Goal: Information Seeking & Learning: Learn about a topic

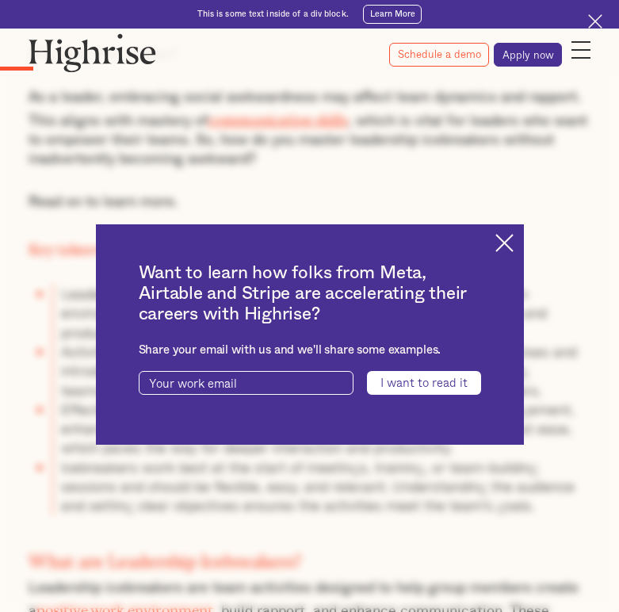
scroll to position [1182, 0]
click at [513, 251] on img at bounding box center [504, 243] width 18 height 18
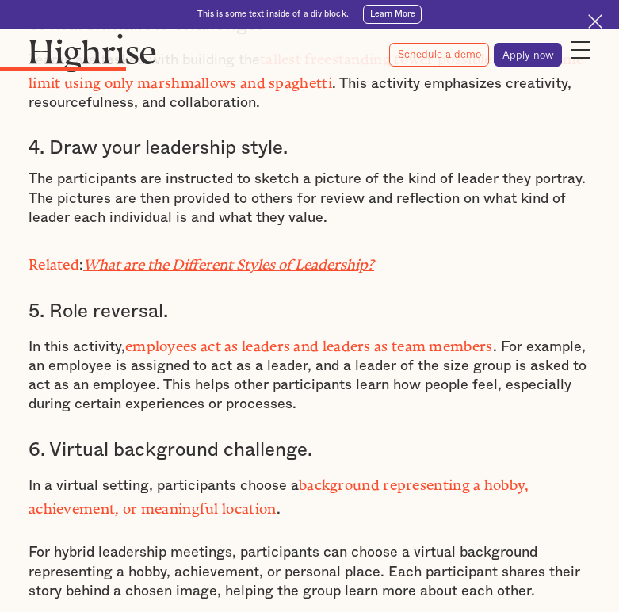
scroll to position [2773, 0]
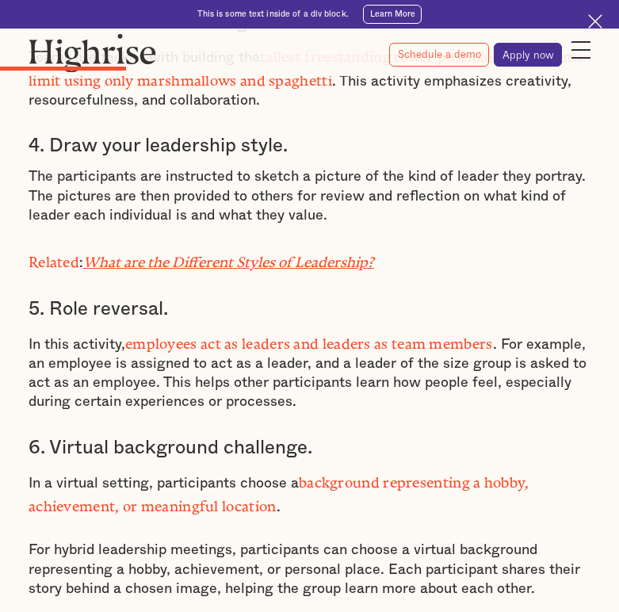
click at [206, 330] on p "In this activity, employees act as leaders and leaders as team members . For ex…" at bounding box center [310, 371] width 562 height 82
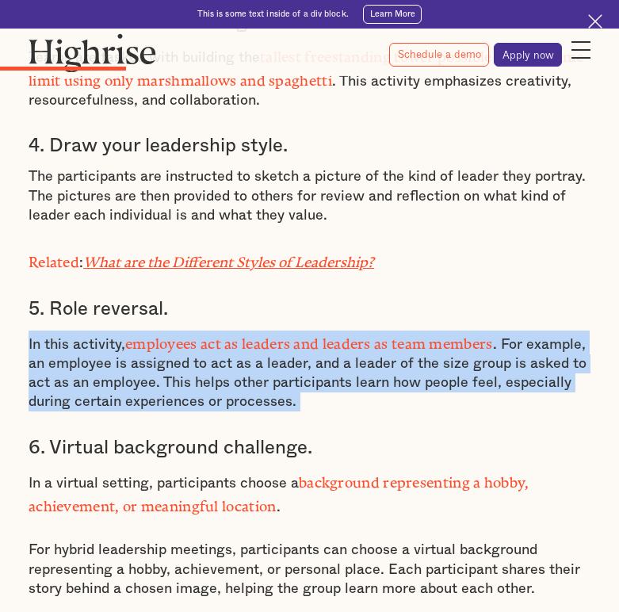
click at [206, 330] on p "In this activity, employees act as leaders and leaders as team members . For ex…" at bounding box center [310, 371] width 562 height 82
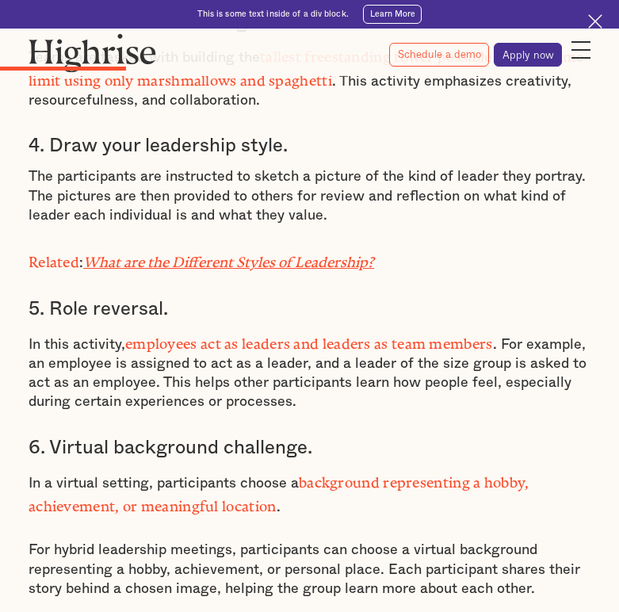
click at [212, 341] on p "In this activity, employees act as leaders and leaders as team members . For ex…" at bounding box center [310, 371] width 562 height 82
click at [179, 342] on p "In this activity, employees act as leaders and leaders as team members . For ex…" at bounding box center [310, 371] width 562 height 82
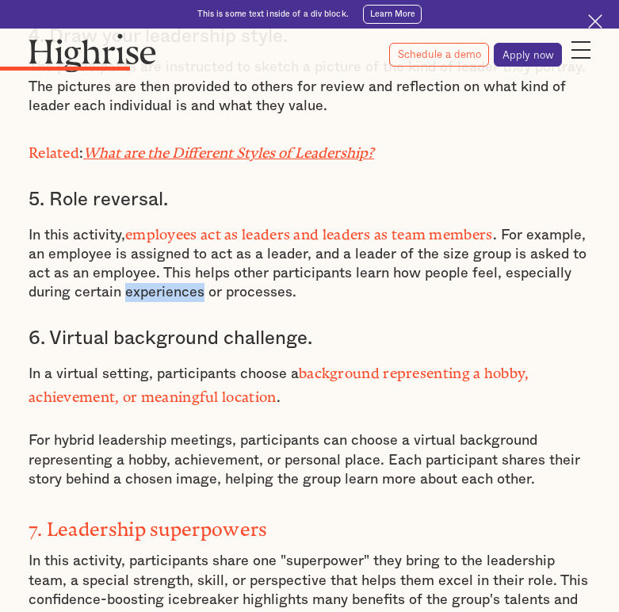
scroll to position [2888, 0]
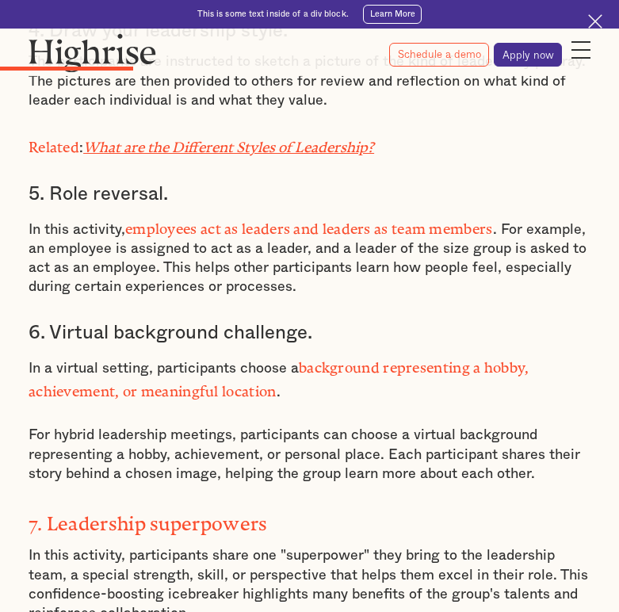
click at [170, 425] on p "For hybrid leadership meetings, participants can choose a virtual background re…" at bounding box center [310, 454] width 562 height 58
click at [135, 425] on p "For hybrid leadership meetings, participants can choose a virtual background re…" at bounding box center [310, 454] width 562 height 58
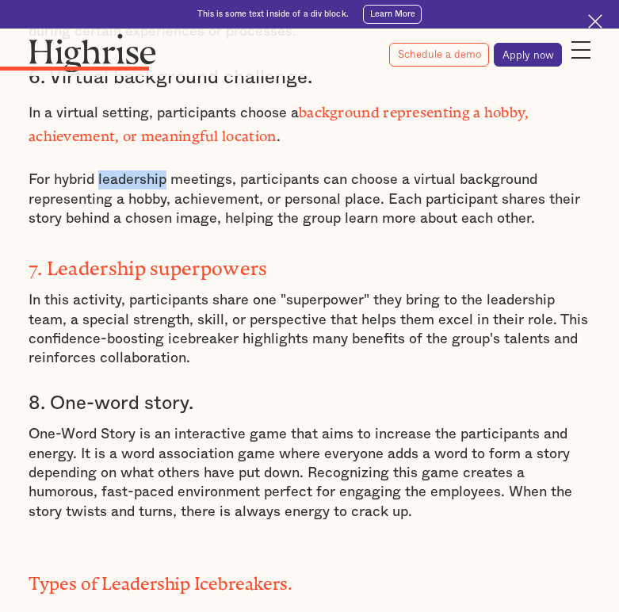
scroll to position [3152, 0]
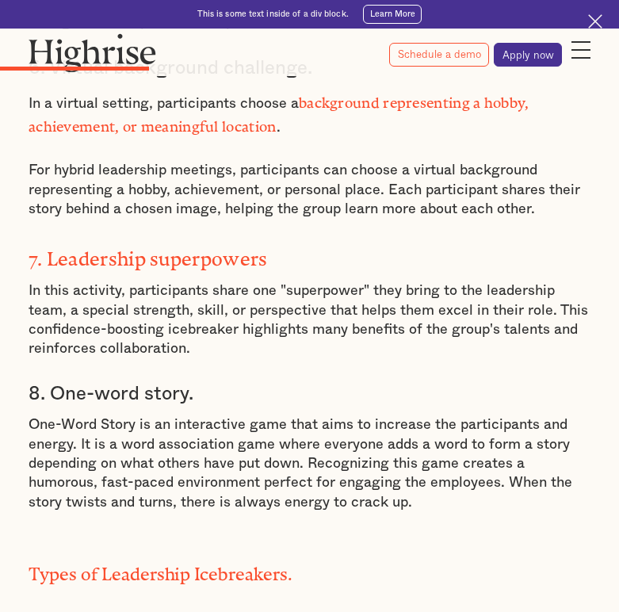
click at [120, 415] on p "One-Word Story is an interactive game that aims to increase the participants an…" at bounding box center [310, 463] width 562 height 96
click at [126, 415] on p "One-Word Story is an interactive game that aims to increase the participants an…" at bounding box center [310, 463] width 562 height 96
